Goal: Information Seeking & Learning: Learn about a topic

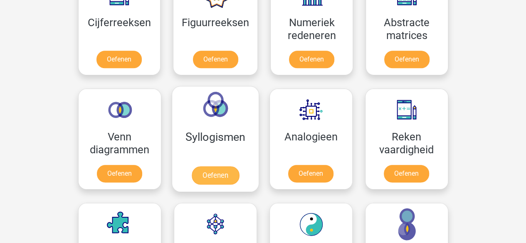
scroll to position [374, 0]
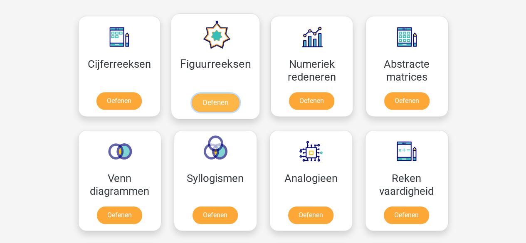
click at [220, 98] on link "Oefenen" at bounding box center [215, 102] width 47 height 18
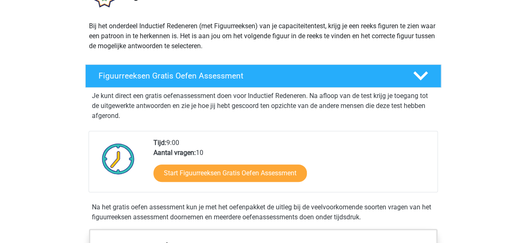
scroll to position [83, 0]
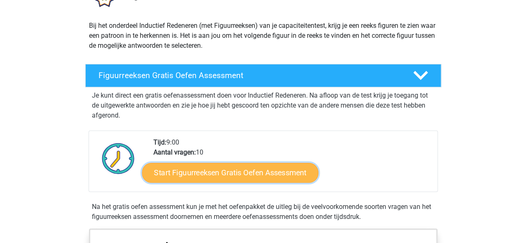
click at [229, 174] on link "Start Figuurreeksen Gratis Oefen Assessment" at bounding box center [230, 172] width 176 height 20
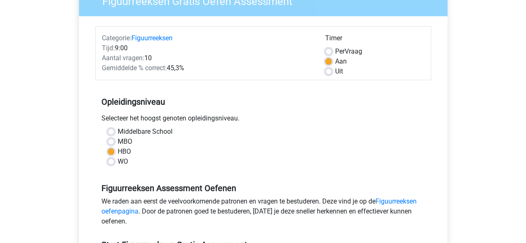
scroll to position [42, 0]
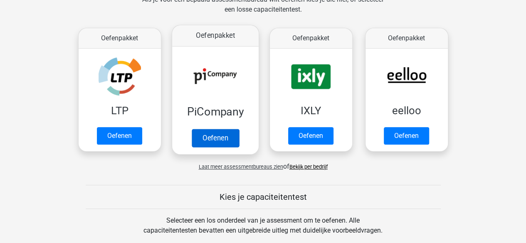
scroll to position [125, 0]
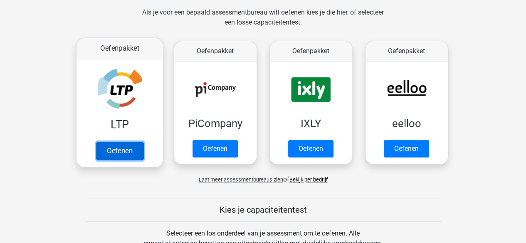
click at [118, 150] on link "Oefenen" at bounding box center [119, 151] width 47 height 18
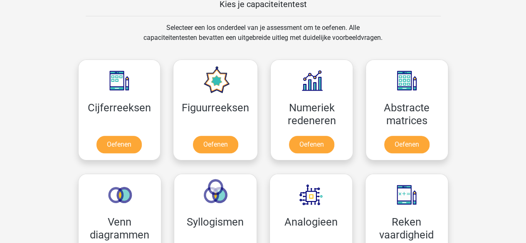
scroll to position [332, 0]
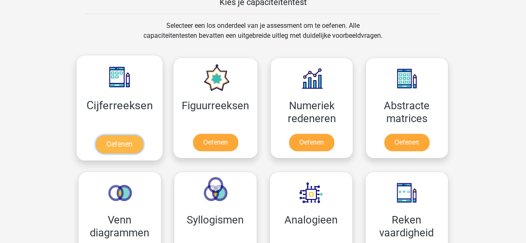
click at [122, 145] on link "Oefenen" at bounding box center [119, 144] width 47 height 18
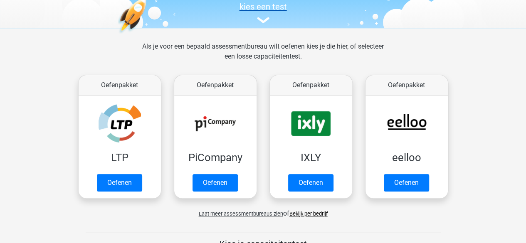
scroll to position [0, 0]
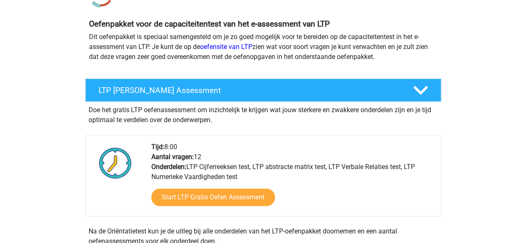
scroll to position [83, 0]
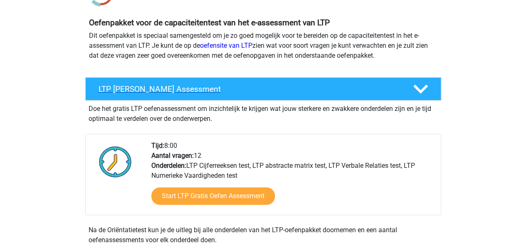
click at [150, 89] on h4 "LTP Gratis Oefen Assessment" at bounding box center [248, 89] width 301 height 10
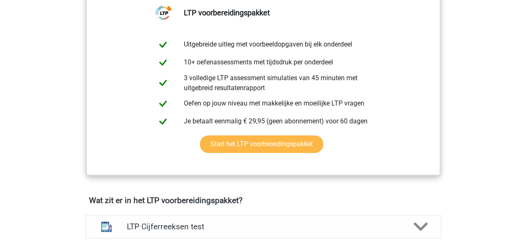
scroll to position [208, 0]
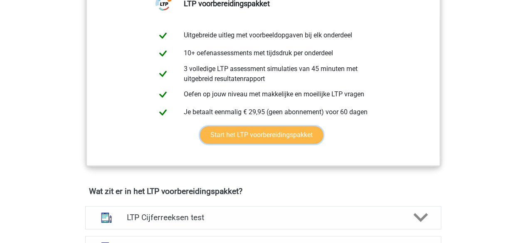
click at [234, 133] on link "Start het LTP voorbereidingspakket" at bounding box center [261, 134] width 123 height 17
